Goal: Task Accomplishment & Management: Manage account settings

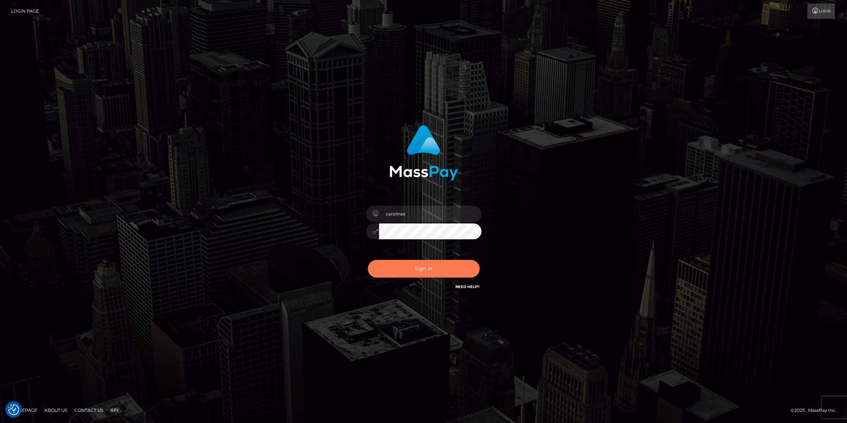
click at [421, 270] on button "Sign in" at bounding box center [424, 269] width 112 height 18
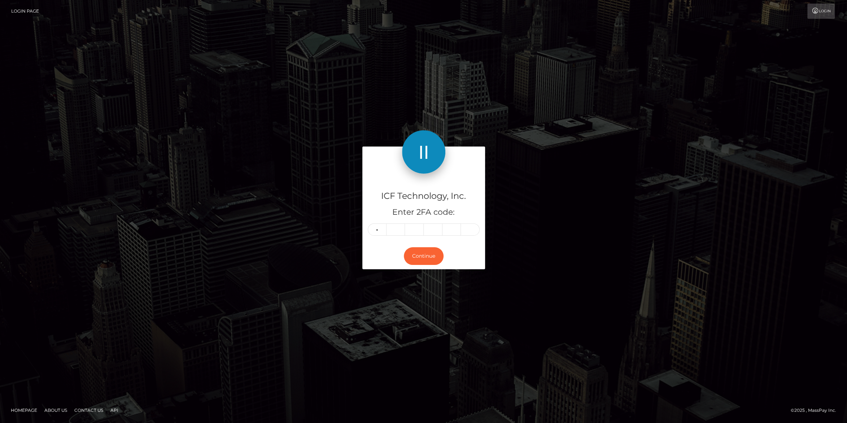
type input "1"
type input "6"
type input "1"
type input "8"
type input "7"
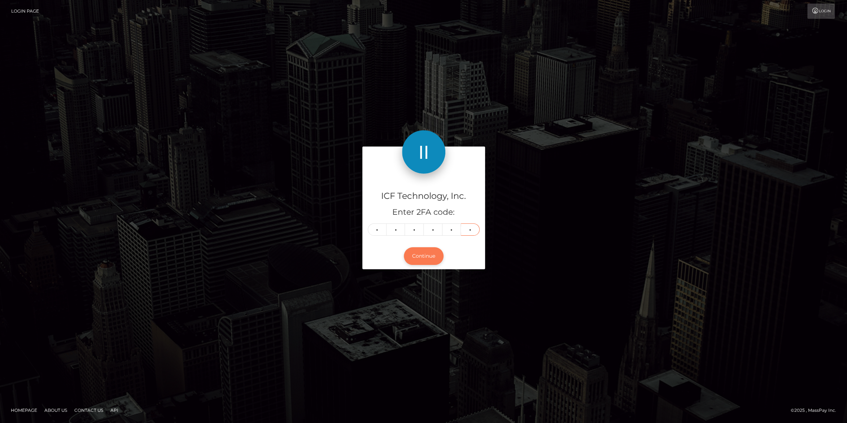
type input "2"
click at [419, 261] on button "Continue" at bounding box center [424, 256] width 40 height 18
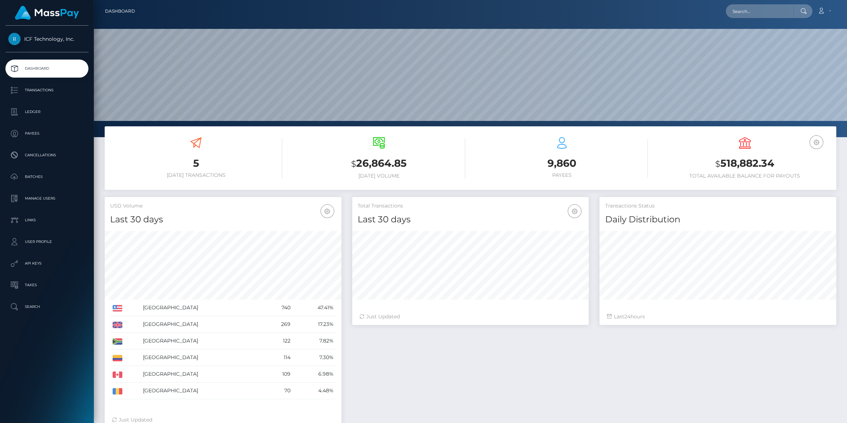
scroll to position [127, 236]
click at [30, 114] on p "Ledger" at bounding box center [46, 111] width 77 height 11
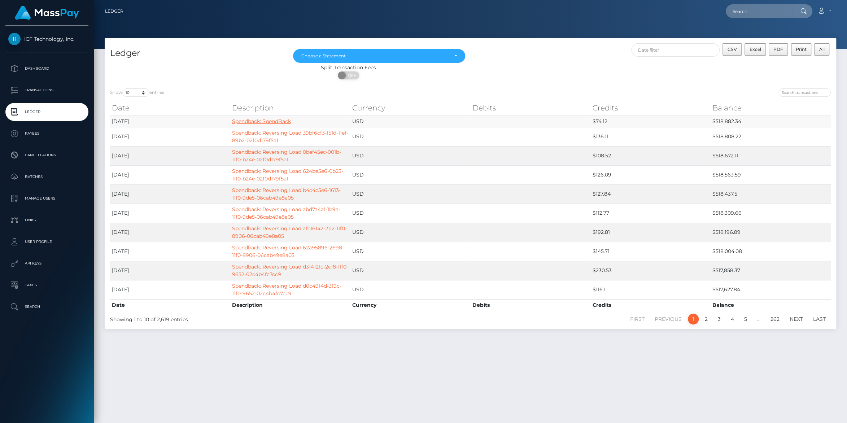
click at [271, 121] on link "Spendback: SpendBack" at bounding box center [261, 121] width 59 height 6
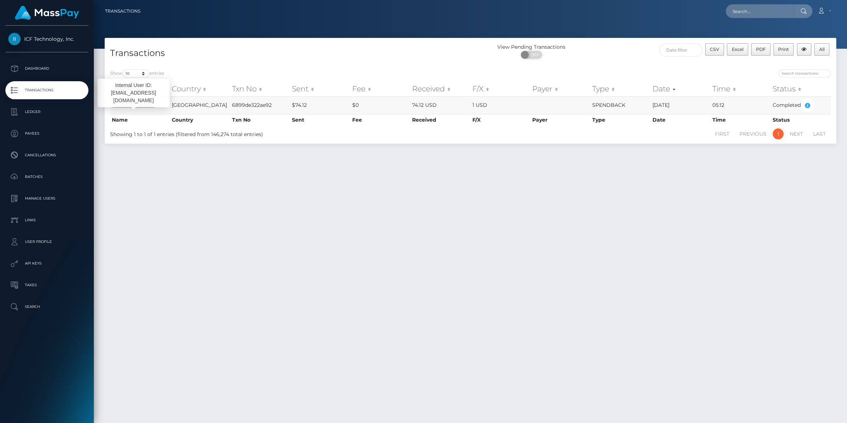
click at [137, 104] on link "[PERSON_NAME]" at bounding box center [133, 105] width 43 height 6
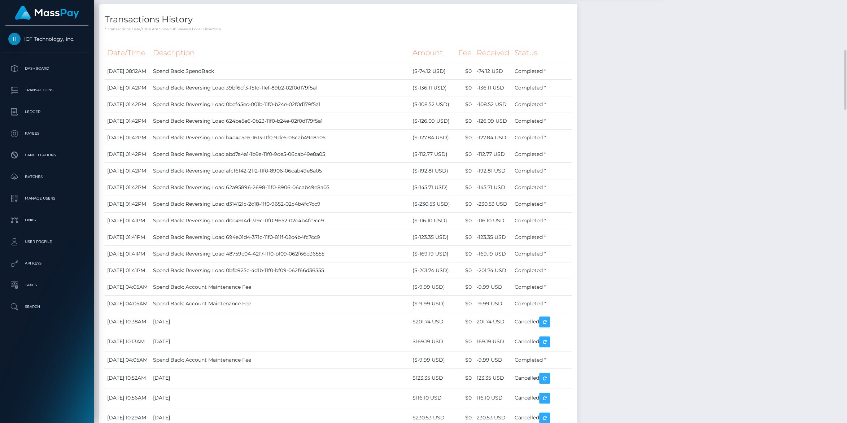
scroll to position [507, 0]
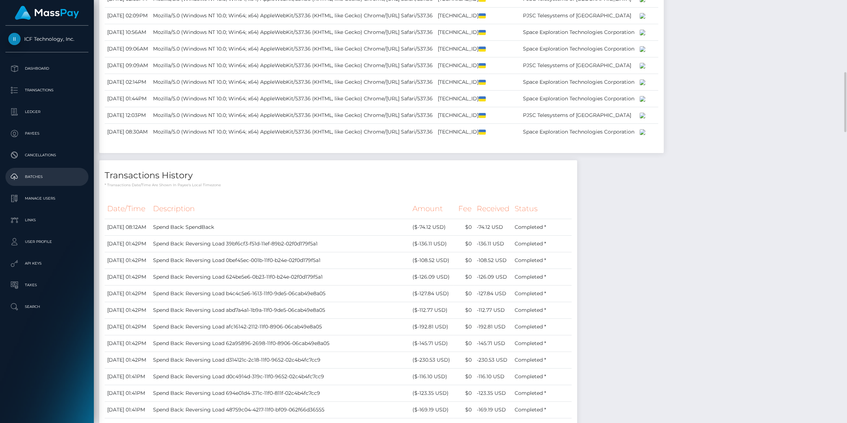
click at [42, 176] on p "Batches" at bounding box center [46, 176] width 77 height 11
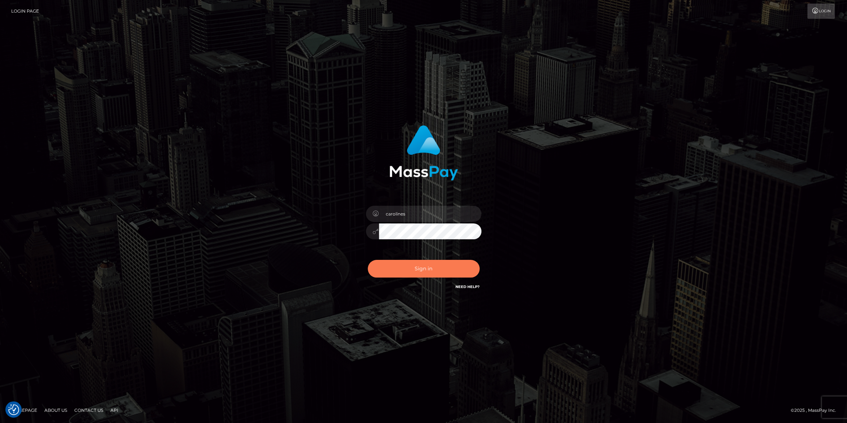
click at [416, 271] on button "Sign in" at bounding box center [424, 269] width 112 height 18
click at [410, 269] on button "Sign in" at bounding box center [424, 269] width 112 height 18
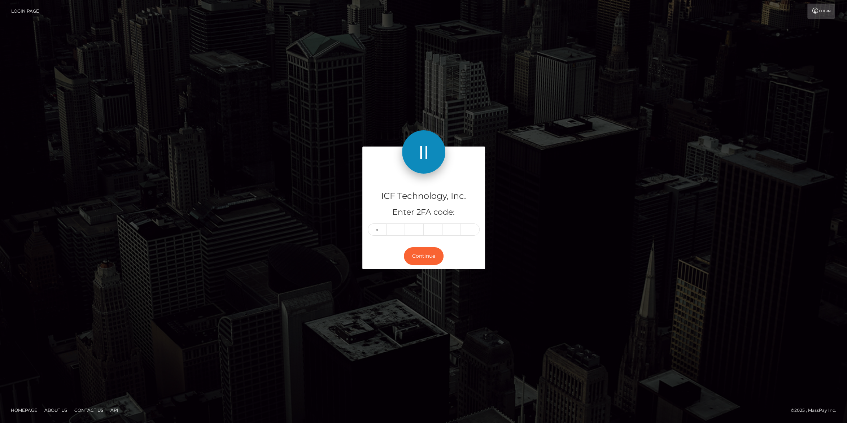
type input "7"
type input "4"
type input "8"
type input "1"
type input "8"
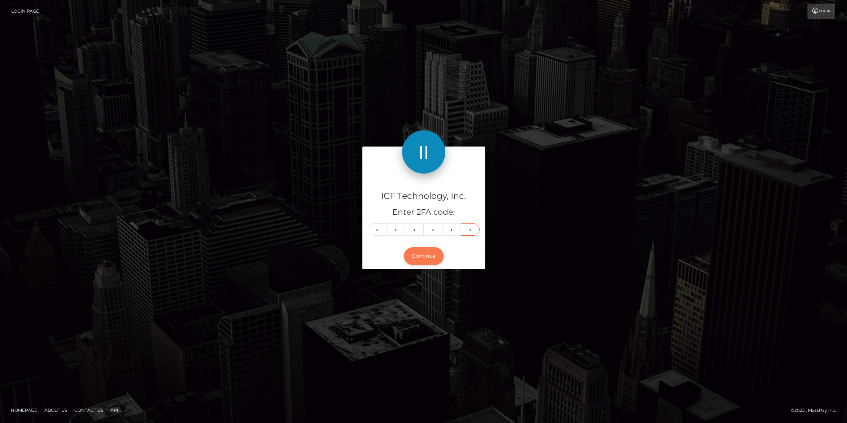
type input "1"
click at [427, 253] on button "Continue" at bounding box center [424, 256] width 40 height 18
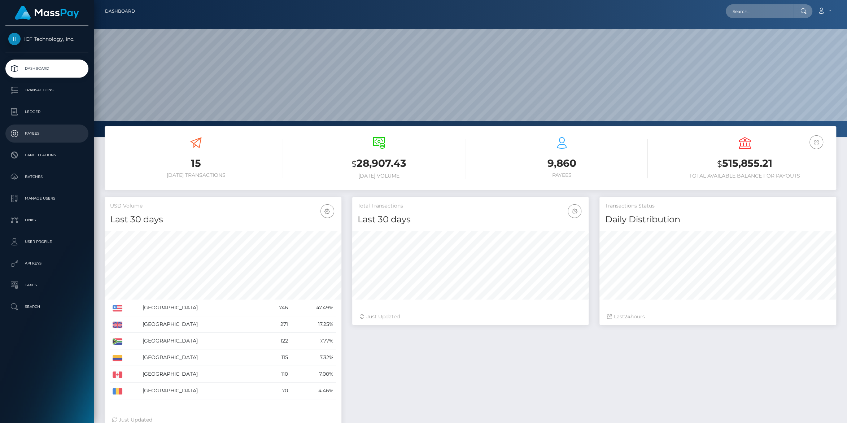
scroll to position [127, 236]
click at [33, 115] on p "Ledger" at bounding box center [46, 111] width 77 height 11
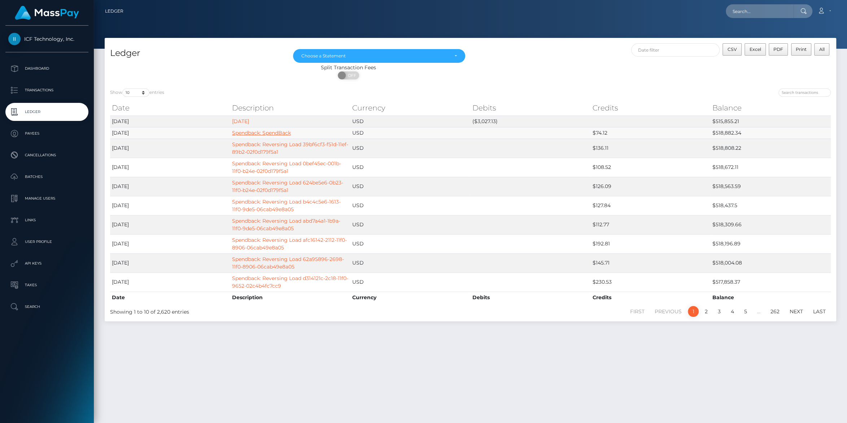
click at [243, 133] on link "Spendback: SpendBack" at bounding box center [261, 133] width 59 height 6
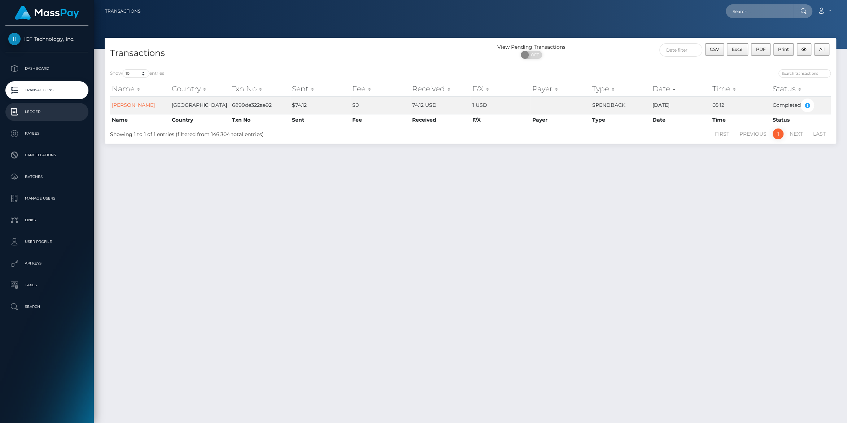
click at [30, 109] on p "Ledger" at bounding box center [46, 111] width 77 height 11
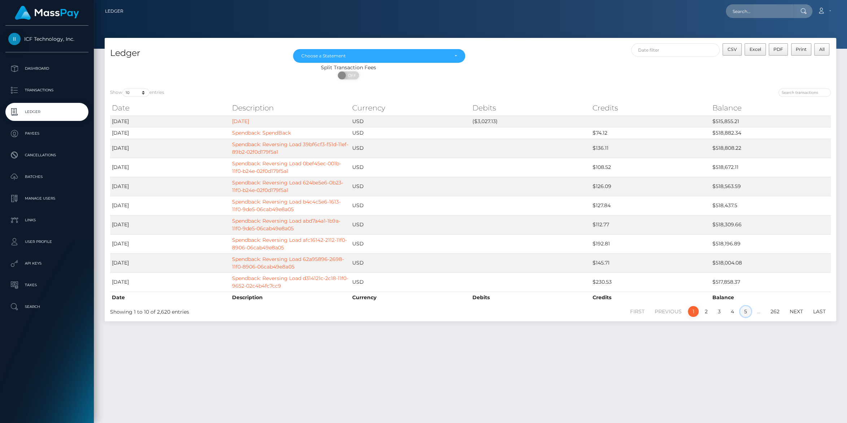
click at [746, 310] on link "5" at bounding box center [745, 311] width 11 height 11
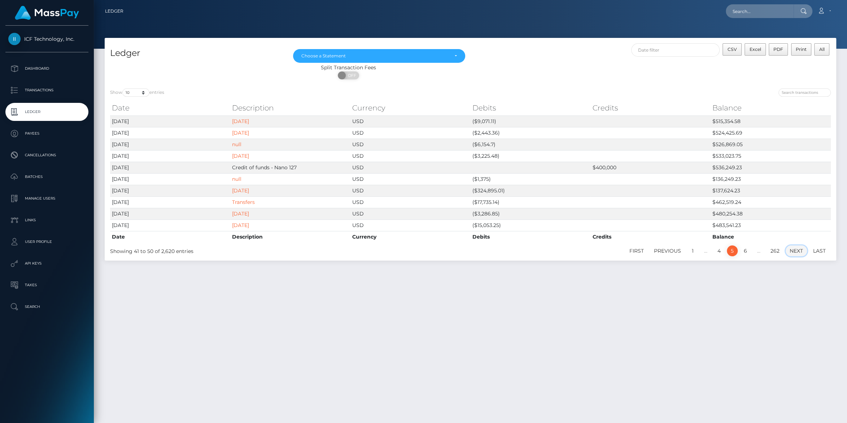
click at [795, 250] on link "Next" at bounding box center [796, 250] width 21 height 11
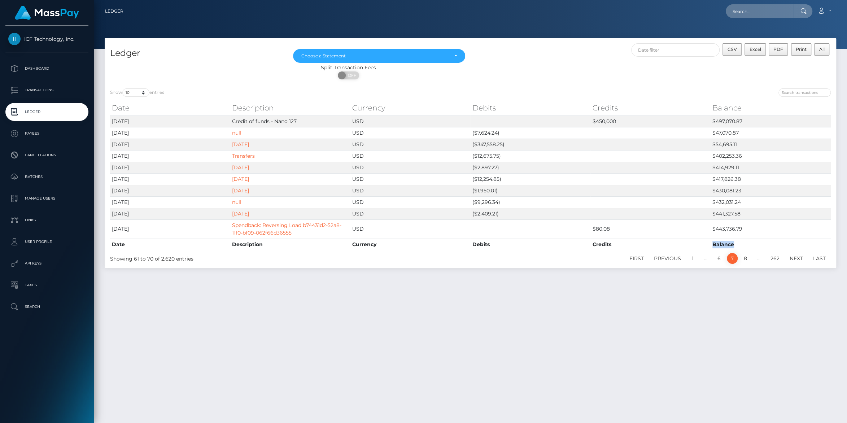
click at [795, 250] on div "Date Description Currency Debits Credits Balance Date Description Currency Debi…" at bounding box center [471, 175] width 732 height 153
click at [793, 256] on link "Next" at bounding box center [796, 258] width 21 height 11
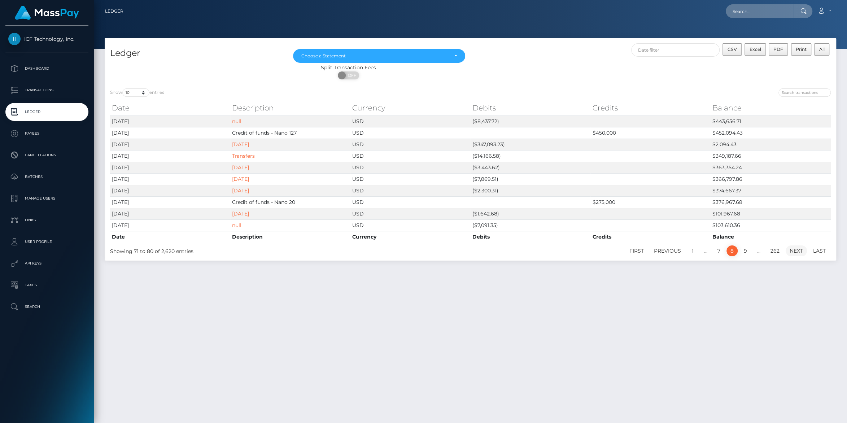
click at [795, 250] on link "Next" at bounding box center [796, 250] width 21 height 11
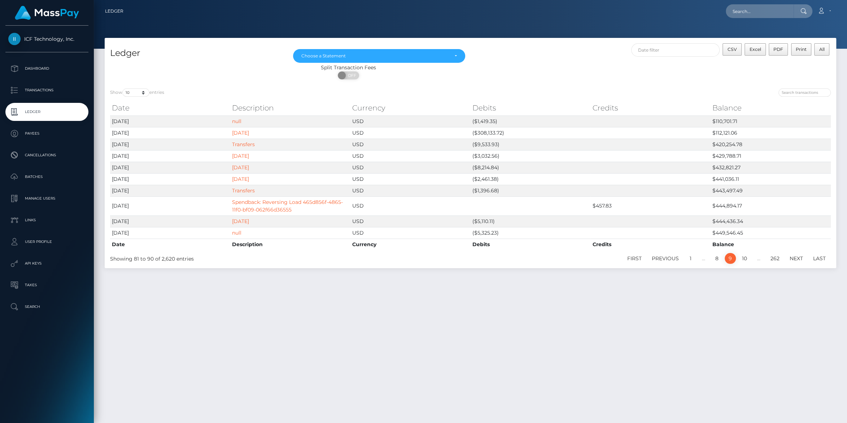
click at [795, 250] on div "Date Description Currency Debits Credits Balance Date Description Currency Debi…" at bounding box center [471, 175] width 732 height 153
click at [794, 257] on link "Next" at bounding box center [796, 258] width 21 height 11
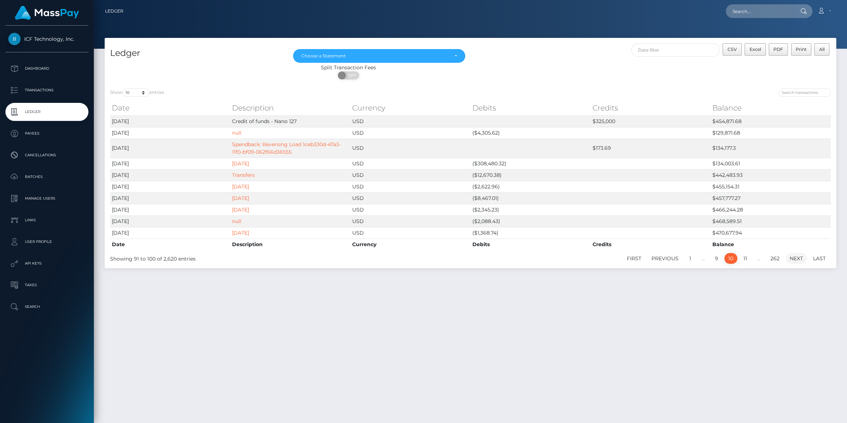
click at [795, 258] on link "Next" at bounding box center [796, 258] width 21 height 11
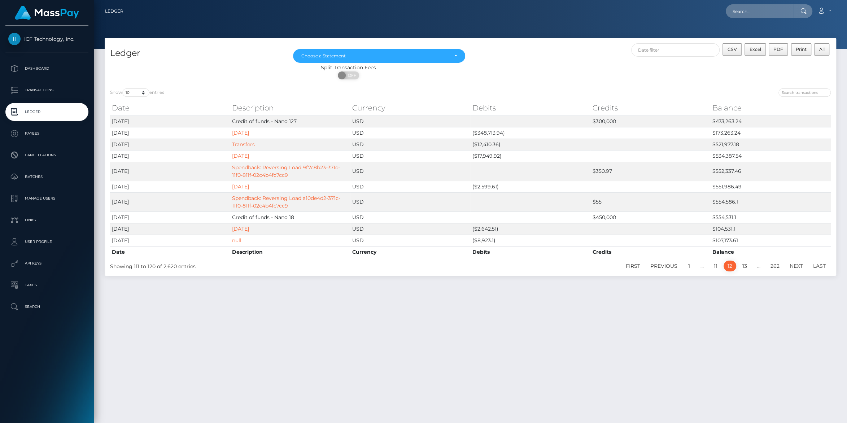
click at [795, 257] on div "Date Description Currency Debits Credits Balance Date Description Currency Debi…" at bounding box center [471, 179] width 732 height 161
click at [795, 265] on link "Next" at bounding box center [796, 266] width 21 height 11
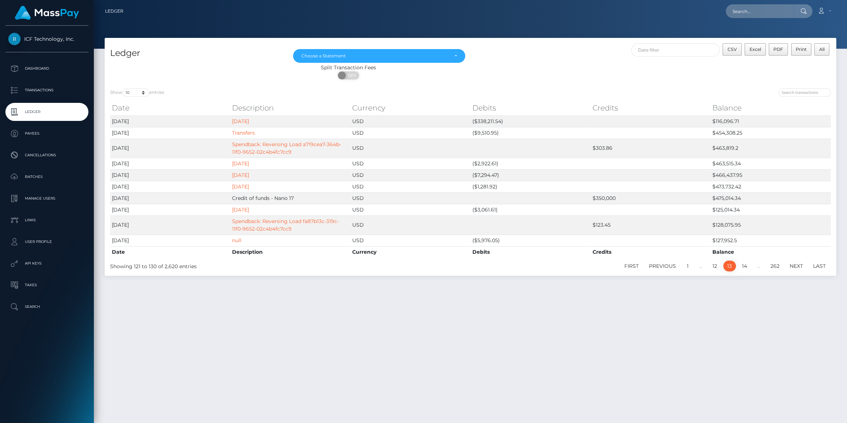
click at [795, 265] on link "Next" at bounding box center [796, 266] width 21 height 11
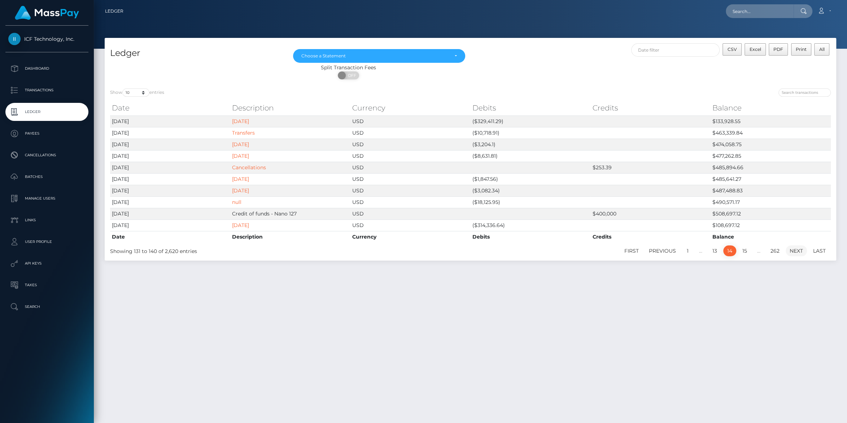
click at [790, 249] on link "Next" at bounding box center [796, 250] width 21 height 11
click at [244, 122] on link "Transfers" at bounding box center [243, 121] width 23 height 6
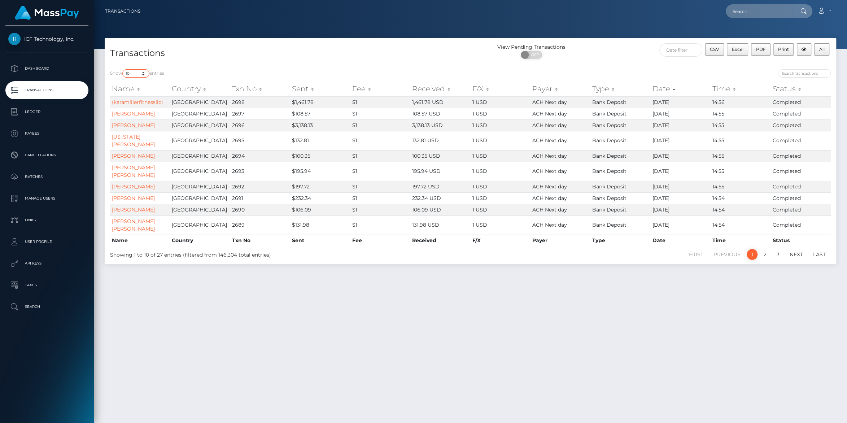
click at [122, 69] on select "10 25 50 100 250 500 1,000 3,500" at bounding box center [135, 73] width 27 height 8
select select "25"
click option "25" at bounding box center [0, 0] width 0 height 0
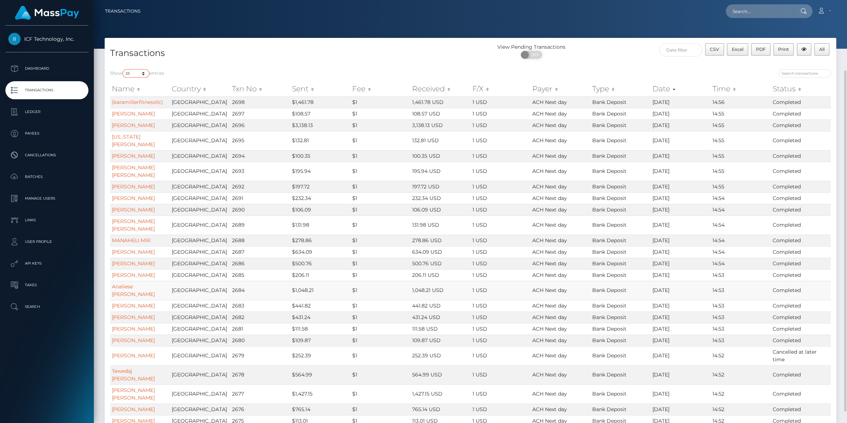
scroll to position [78, 0]
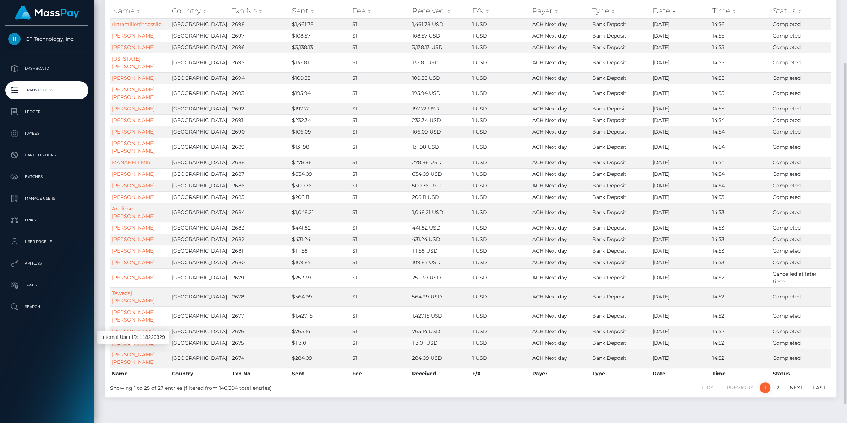
click at [123, 346] on link "[PERSON_NAME]" at bounding box center [133, 343] width 43 height 6
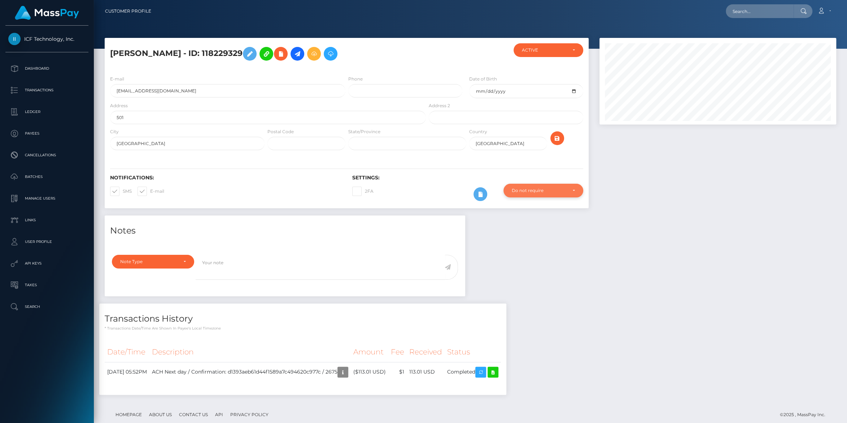
scroll to position [13, 0]
